Goal: Find contact information: Find contact information

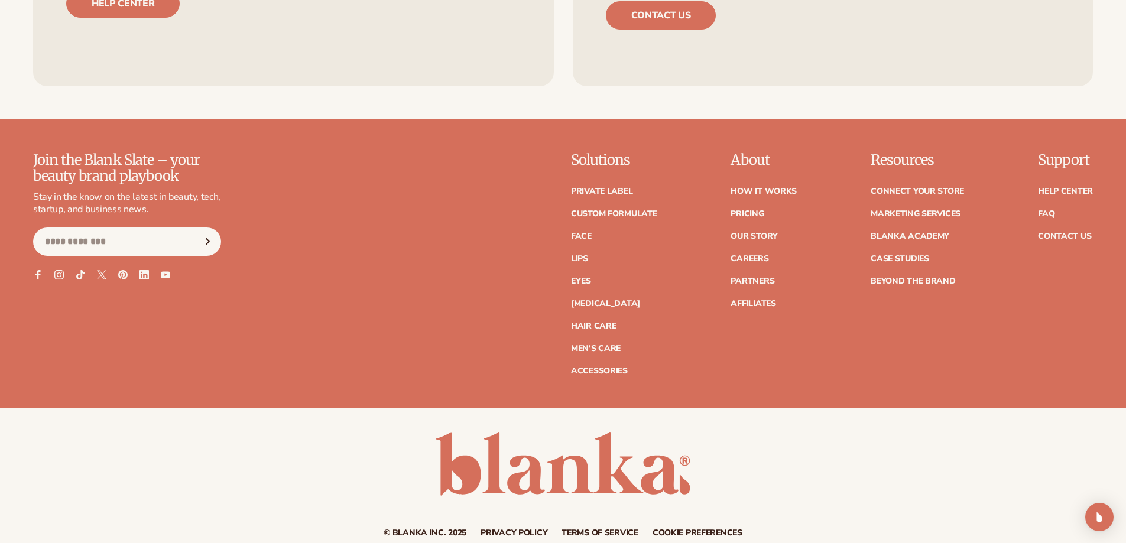
scroll to position [2500, 0]
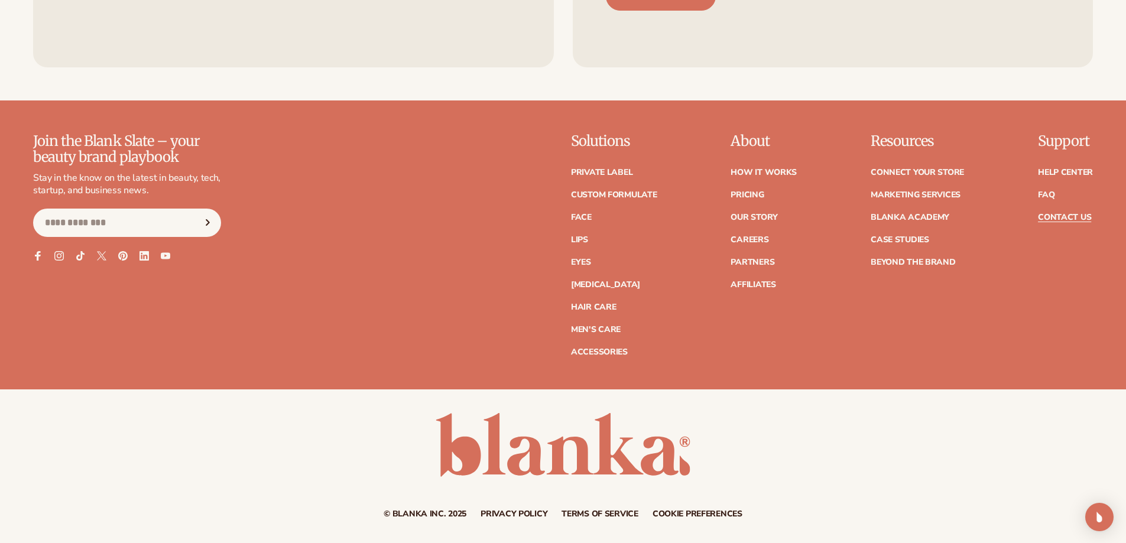
click at [1063, 217] on link "Contact Us" at bounding box center [1064, 217] width 53 height 8
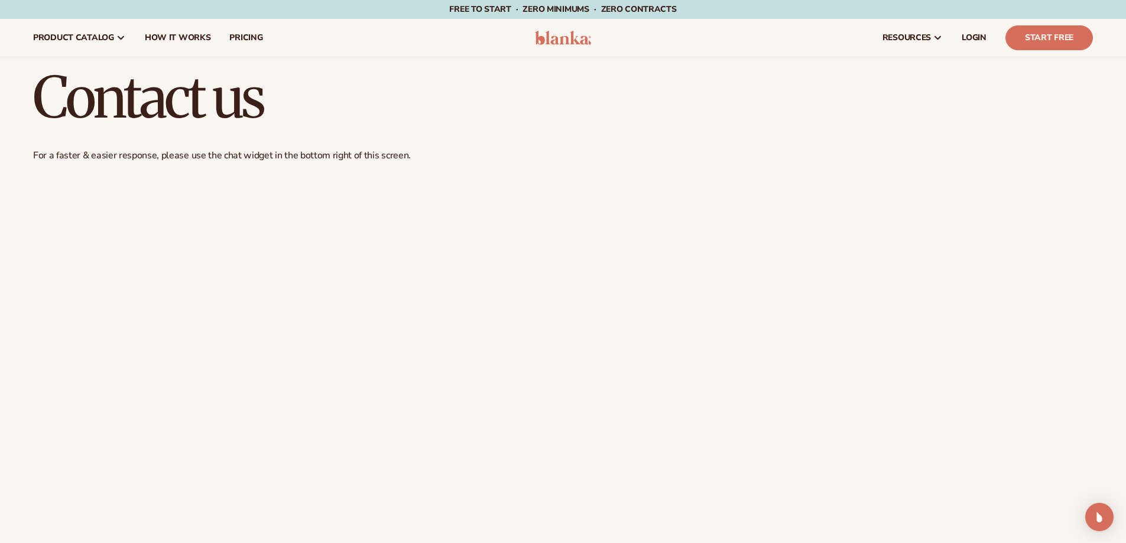
click at [558, 41] on img at bounding box center [563, 38] width 56 height 14
